Goal: Check status

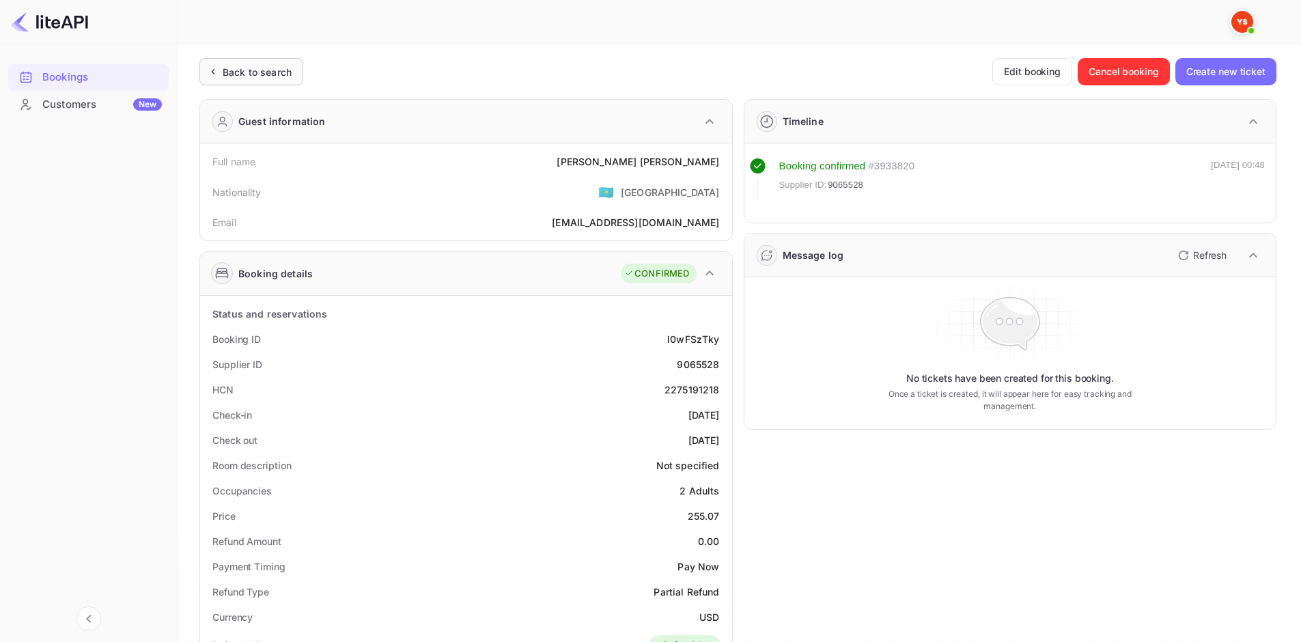
click at [279, 74] on div "Back to search" at bounding box center [257, 72] width 69 height 14
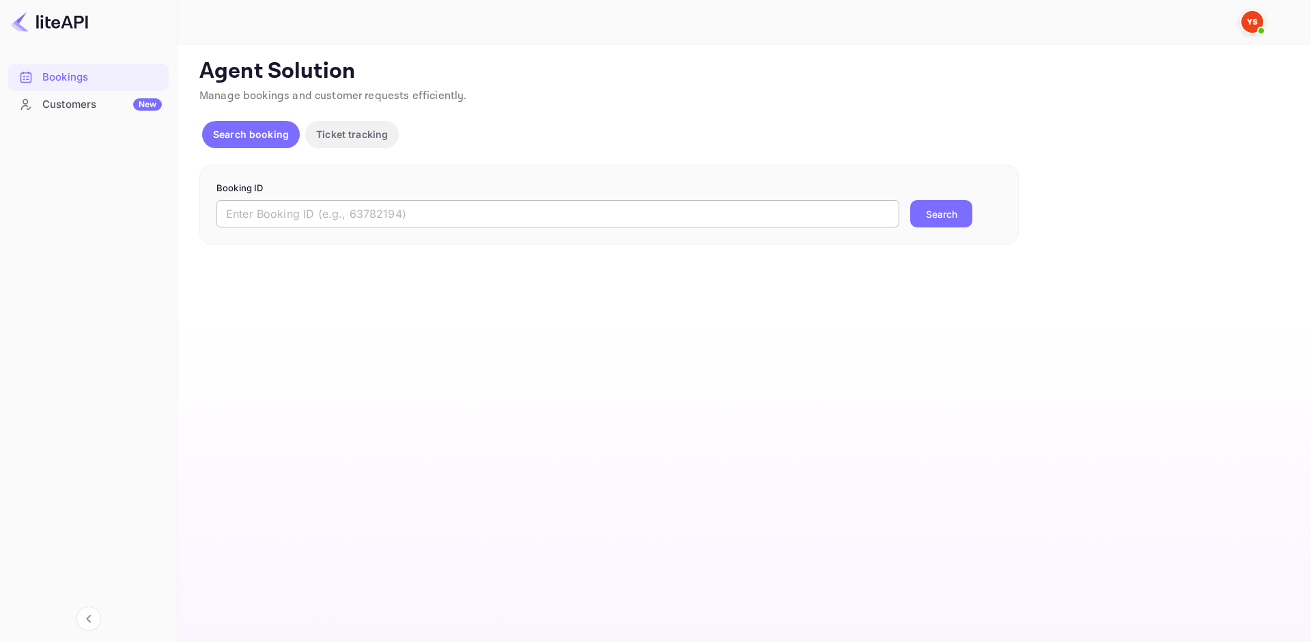
click at [392, 210] on input "text" at bounding box center [557, 213] width 683 height 27
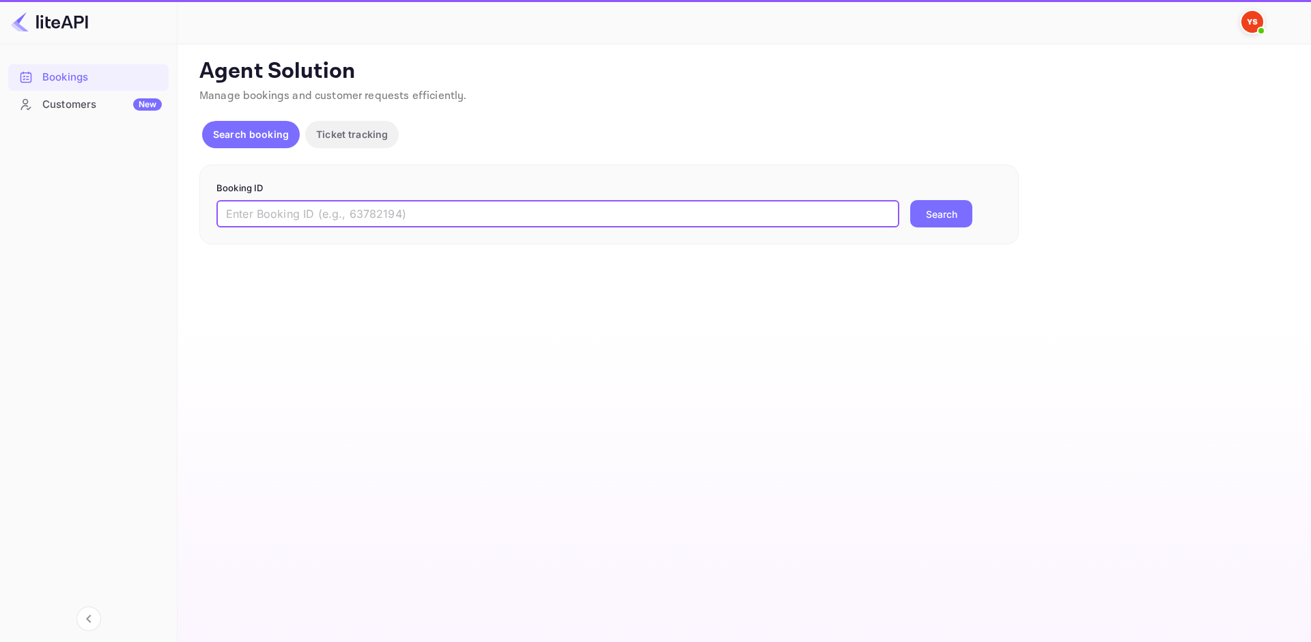
paste input "8927883"
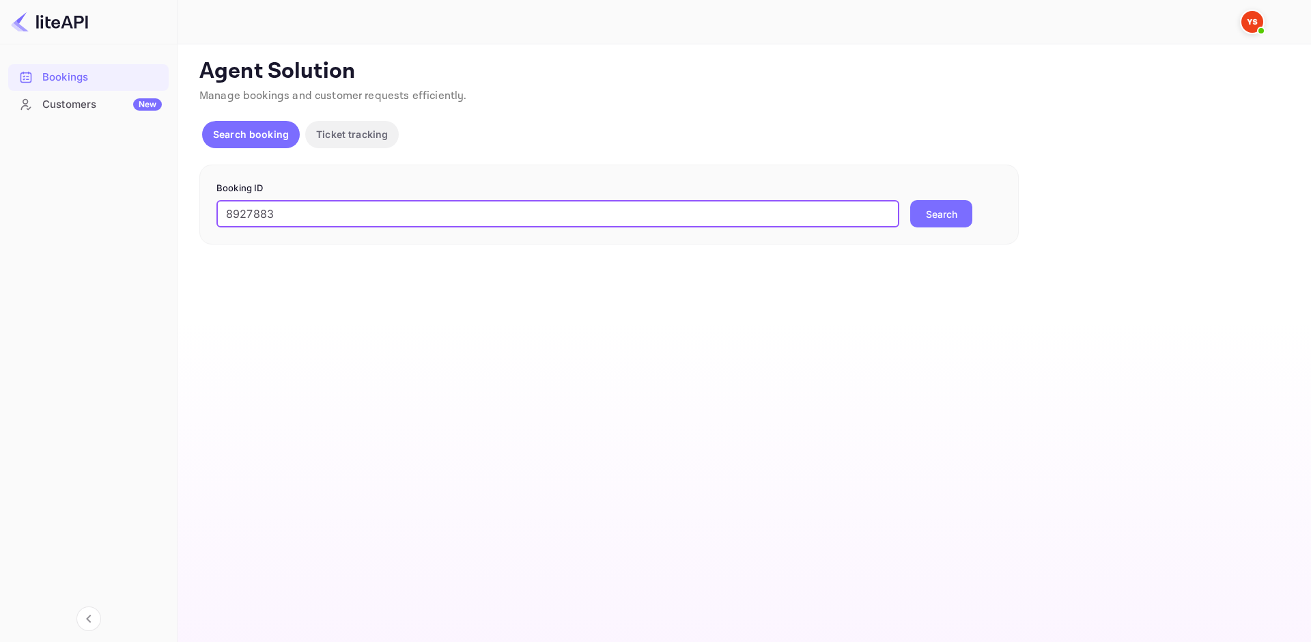
type input "8927883"
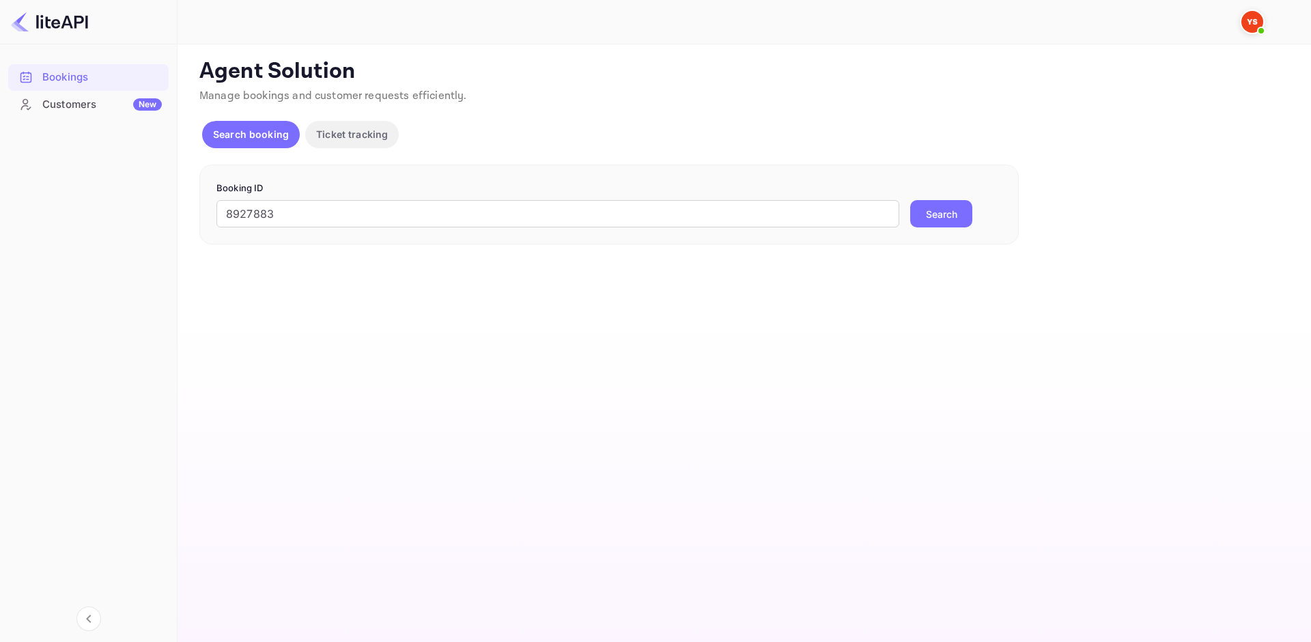
click at [944, 209] on button "Search" at bounding box center [941, 213] width 62 height 27
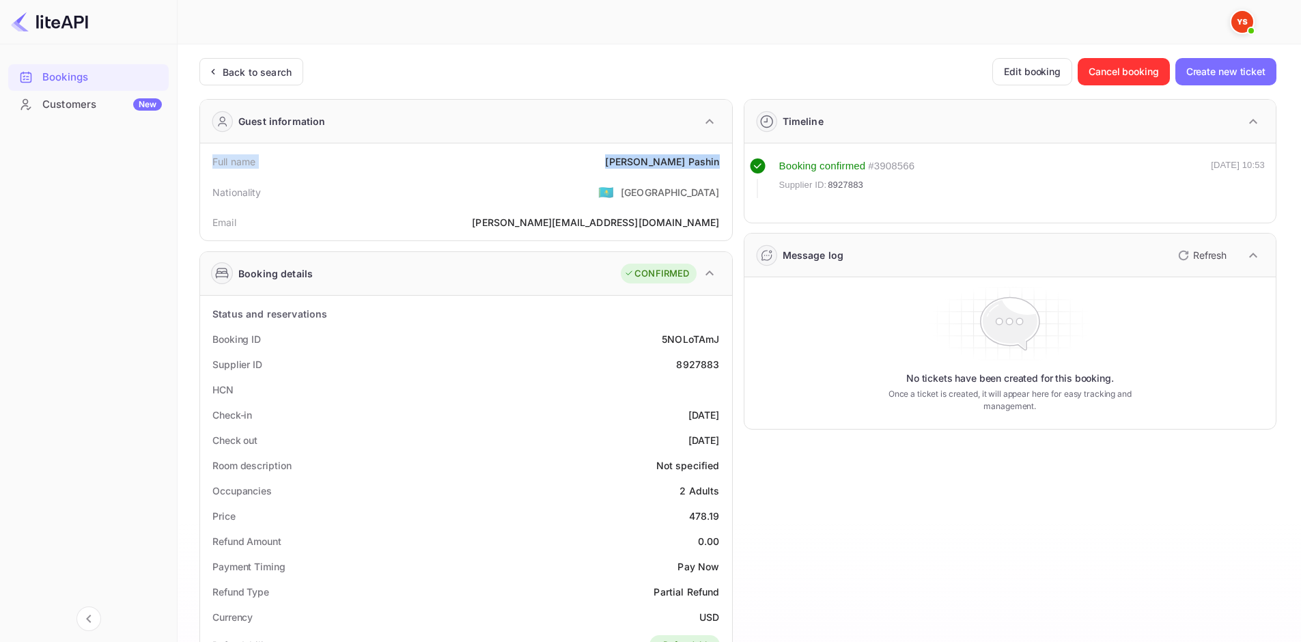
drag, startPoint x: 209, startPoint y: 161, endPoint x: 718, endPoint y: 162, distance: 508.6
click at [718, 162] on div "Full name [PERSON_NAME]" at bounding box center [465, 161] width 521 height 25
copy div "Full name [PERSON_NAME]"
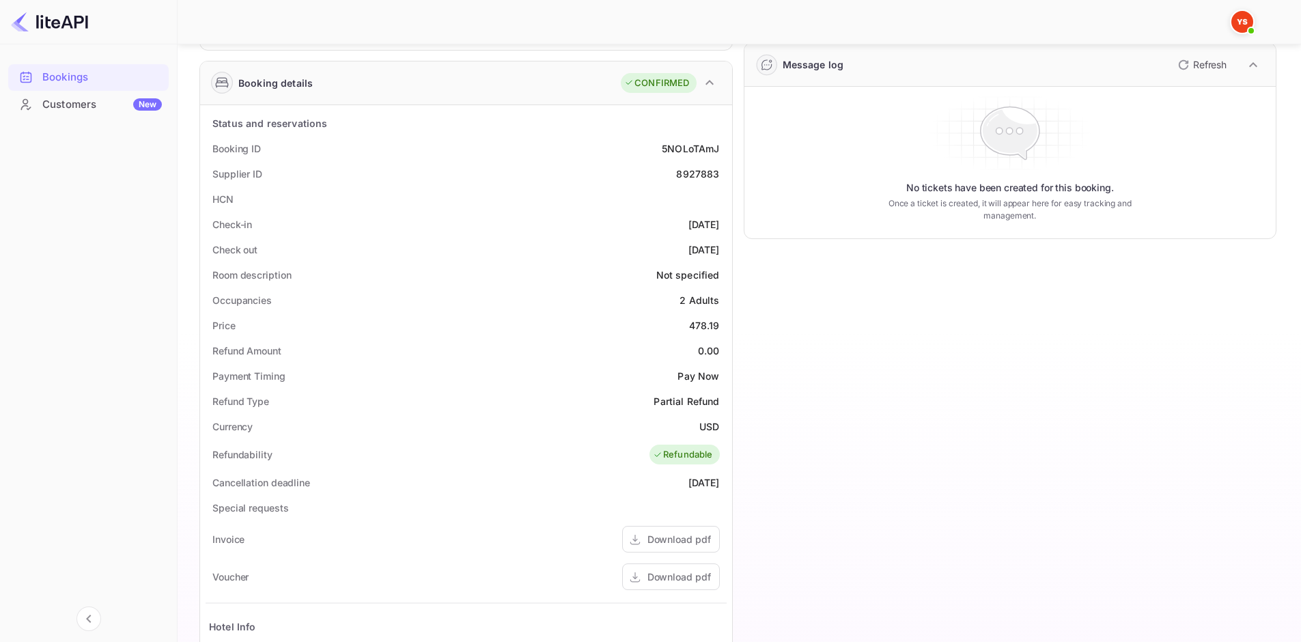
scroll to position [205, 0]
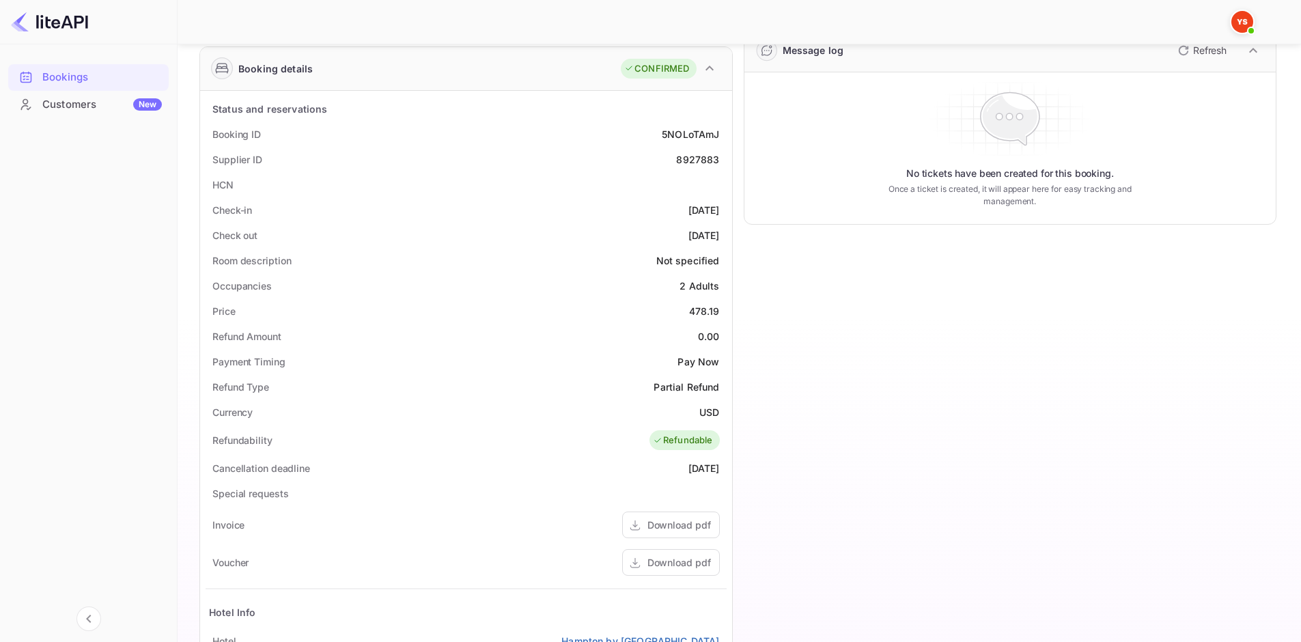
drag, startPoint x: 211, startPoint y: 128, endPoint x: 731, endPoint y: 242, distance: 532.4
click at [731, 242] on div "Status and reservations Booking ID 5NOLoTAmJ Supplier ID 8927883 HCN Check-in […" at bounding box center [466, 467] width 532 height 752
copy div "Booking ID 5NOLoTAmJ Supplier ID 8927883 HCN Check-in [DATE] Check out [DATE]"
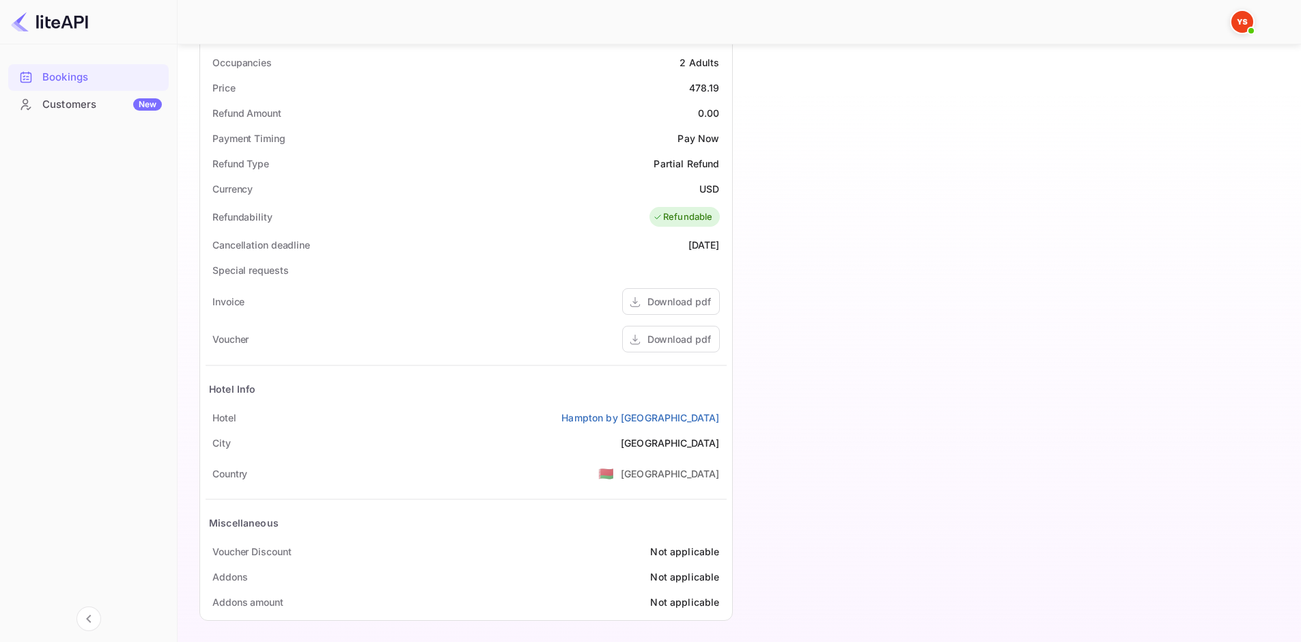
scroll to position [433, 0]
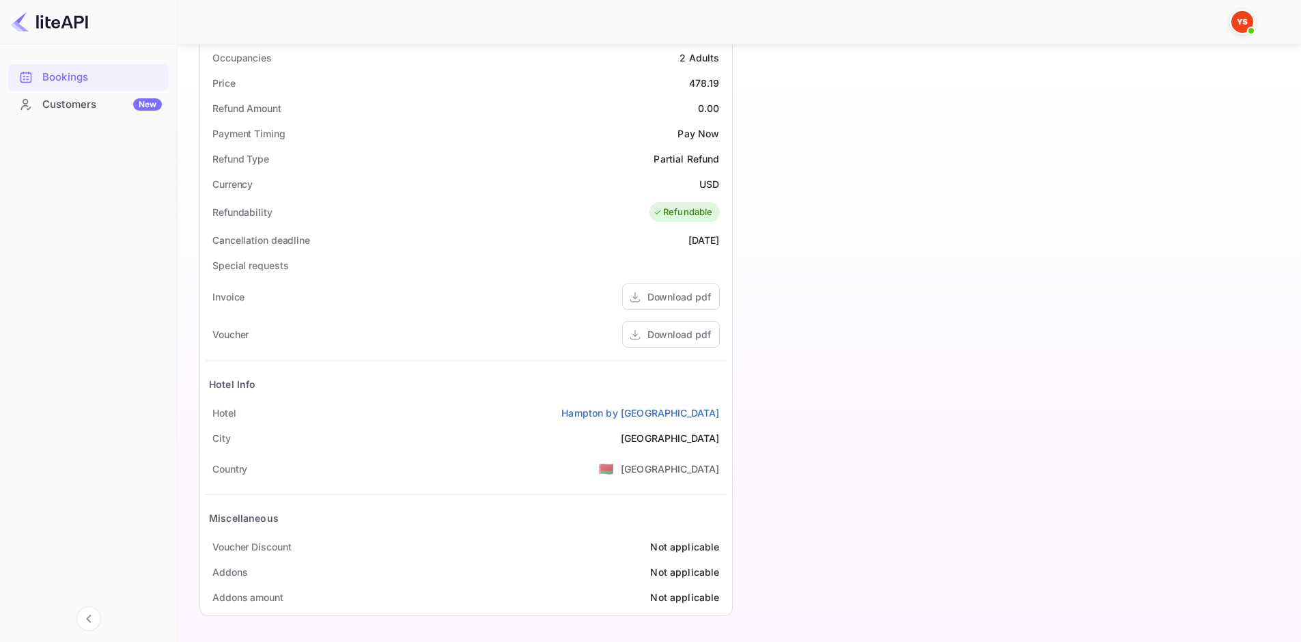
click at [207, 420] on div "Status and reservations Booking ID 5NOLoTAmJ Supplier ID 8927883 HCN Check-in […" at bounding box center [466, 239] width 532 height 752
drag, startPoint x: 215, startPoint y: 412, endPoint x: 731, endPoint y: 410, distance: 516.1
click at [731, 410] on div "Status and reservations Booking ID 5NOLoTAmJ Supplier ID 8927883 HCN Check-in […" at bounding box center [466, 239] width 532 height 752
copy div "[GEOGRAPHIC_DATA] by [GEOGRAPHIC_DATA]"
